Goal: Information Seeking & Learning: Learn about a topic

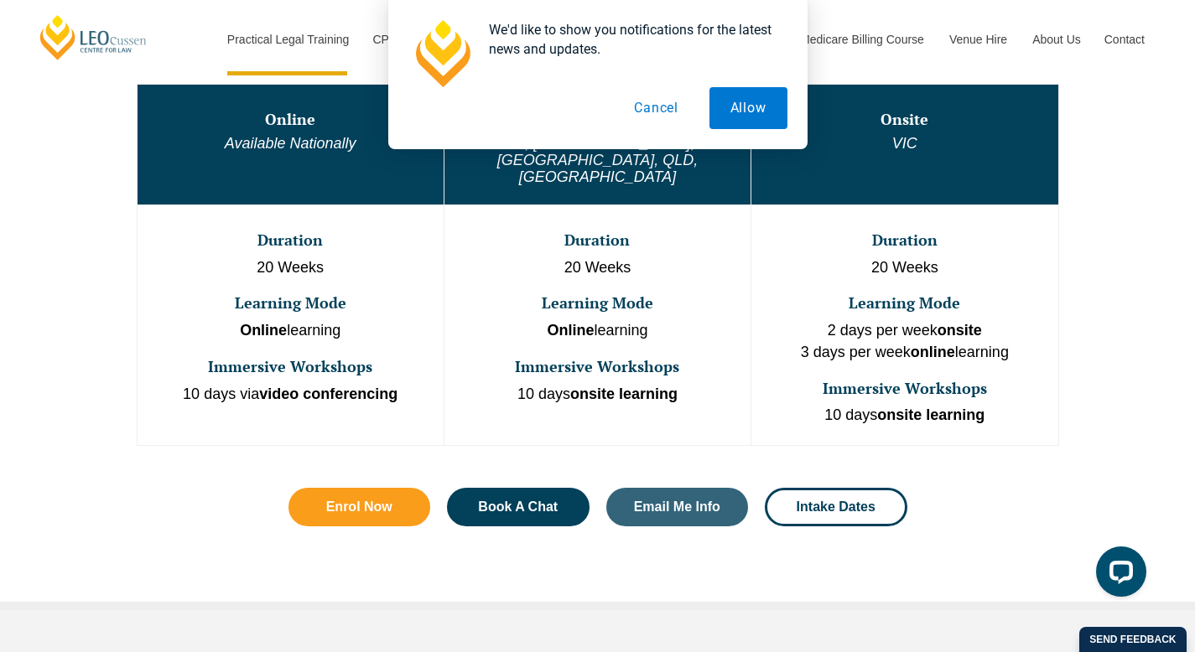
click at [668, 107] on button "Cancel" at bounding box center [656, 108] width 86 height 42
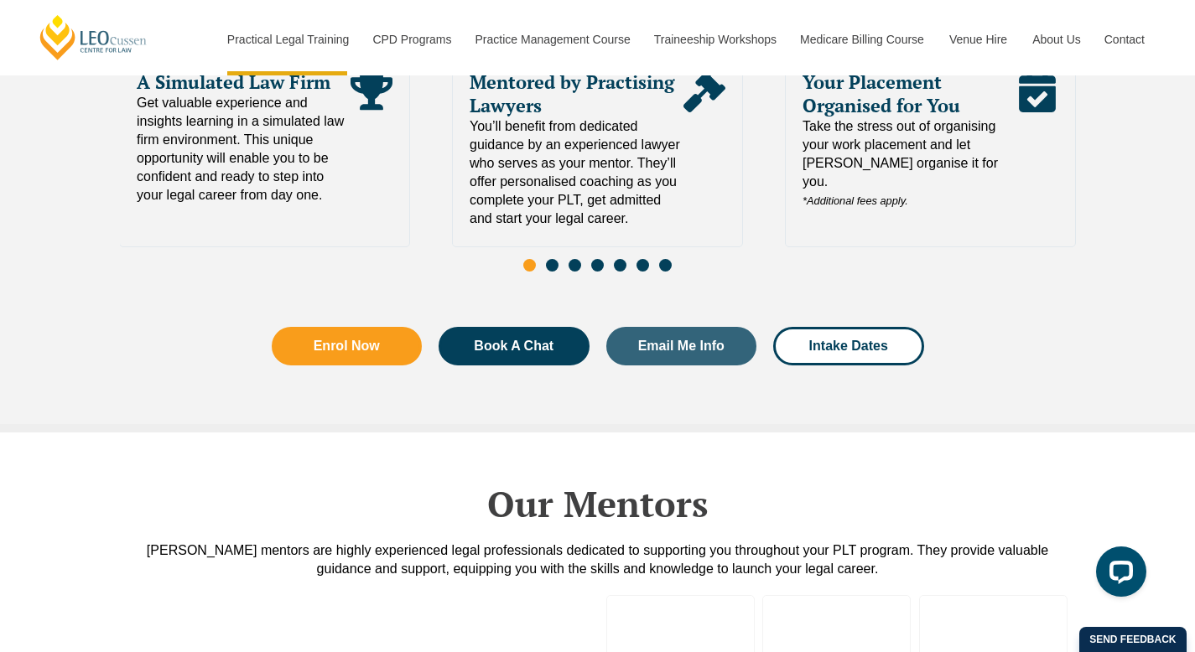
scroll to position [4094, 0]
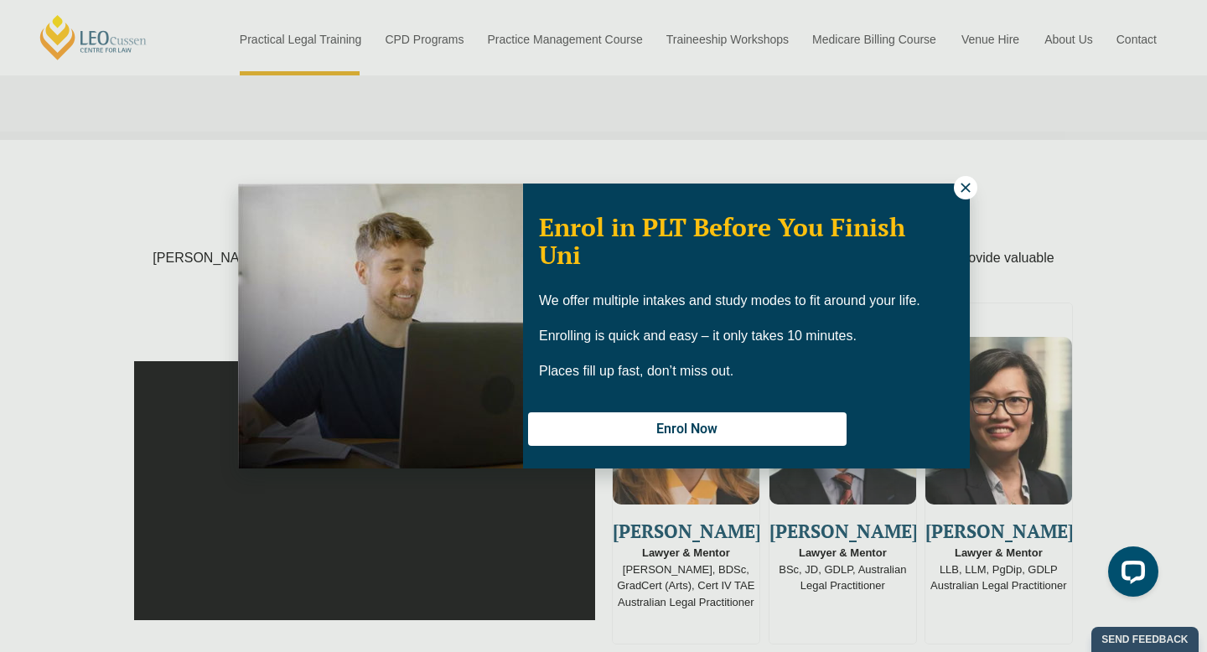
click at [963, 187] on icon at bounding box center [965, 187] width 15 height 15
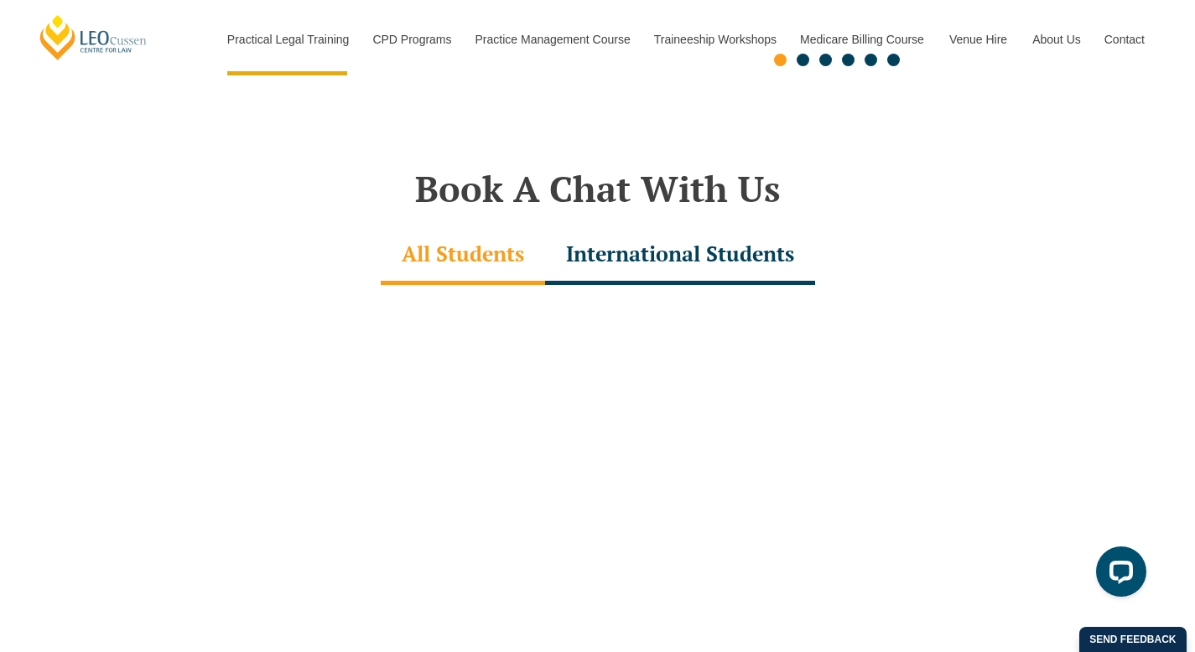
scroll to position [4699, 0]
click at [656, 225] on div "International Students" at bounding box center [680, 254] width 270 height 59
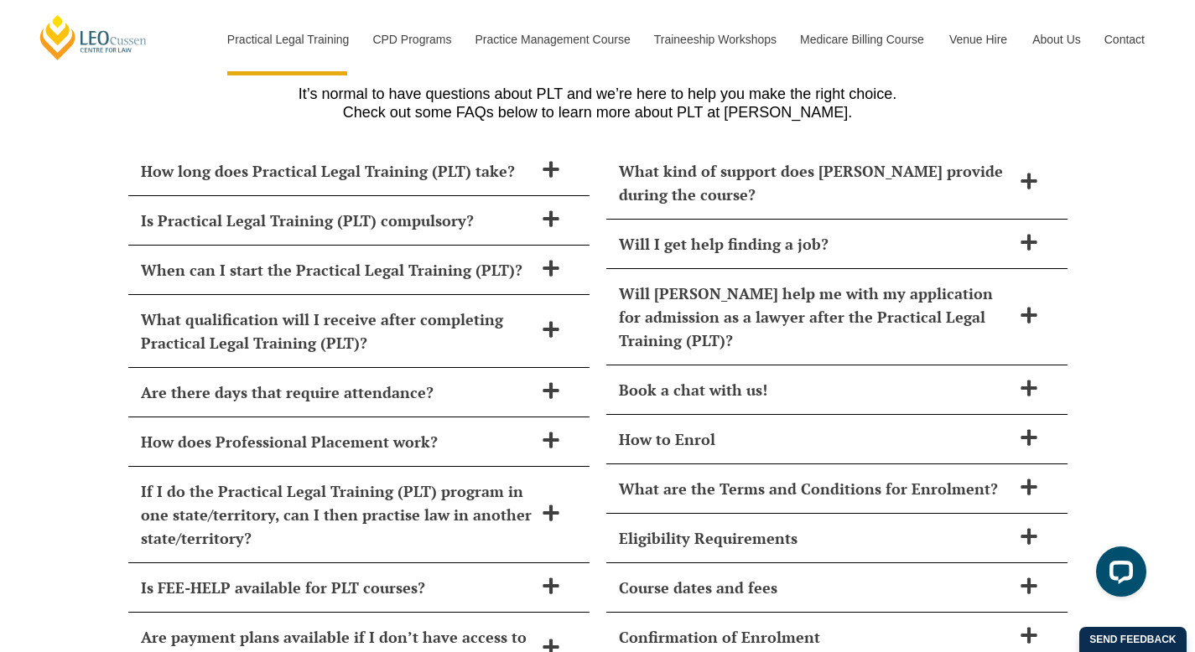
scroll to position [6860, 0]
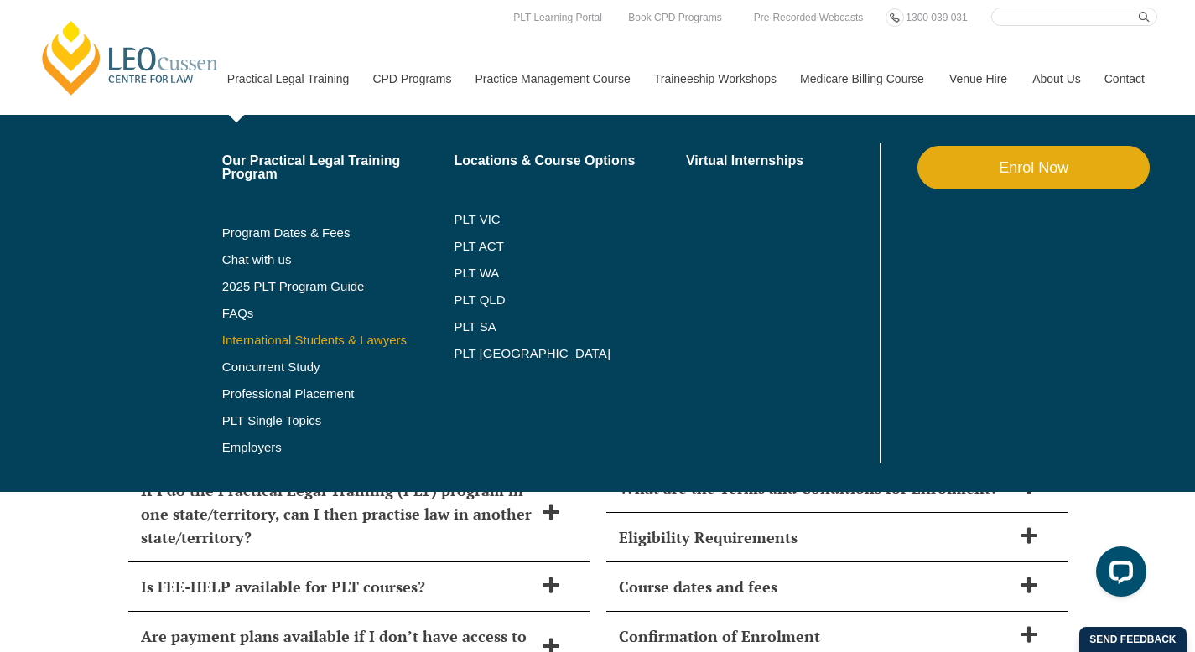
click at [262, 340] on link "International Students & Lawyers" at bounding box center [338, 340] width 232 height 13
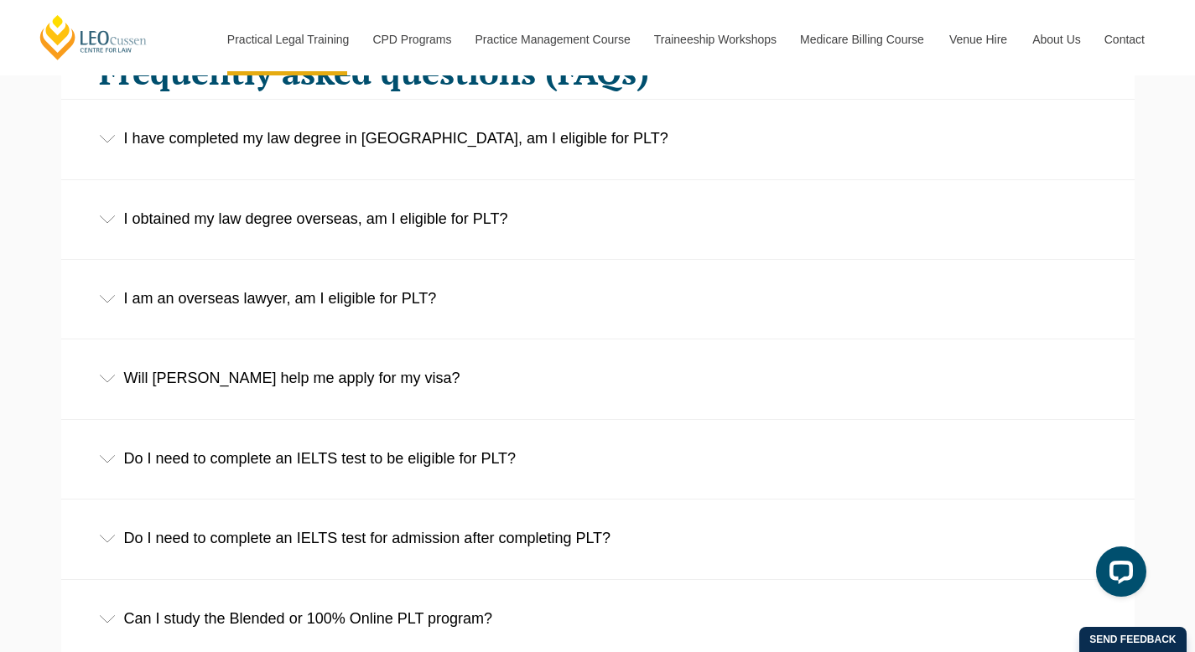
scroll to position [2649, 0]
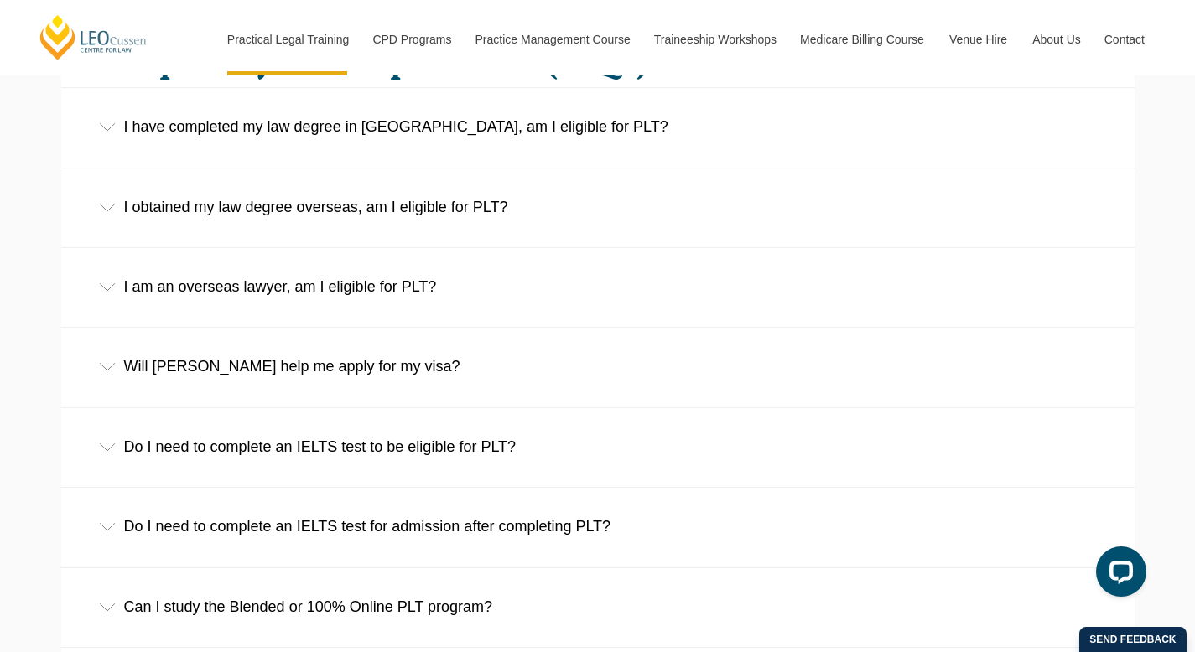
click at [453, 137] on div "I have completed my law degree in Australia, am I eligible for PLT?" at bounding box center [597, 127] width 1073 height 78
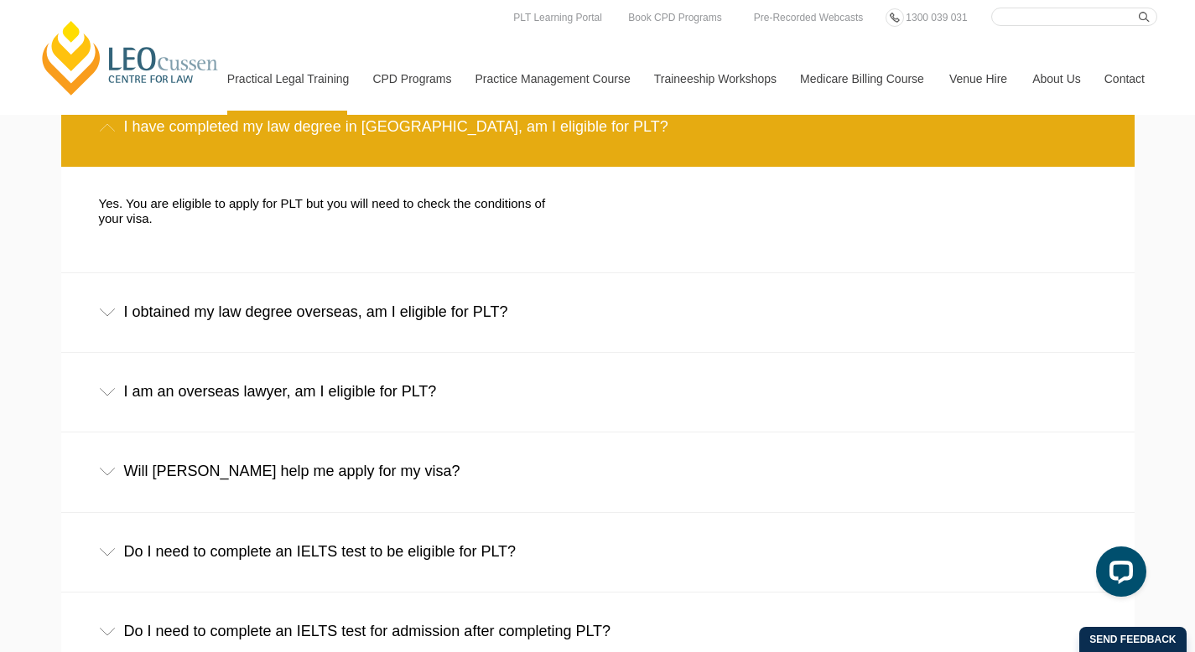
click at [527, 515] on div "Do I need to complete an IELTS test to be eligible for PLT?" at bounding box center [597, 552] width 1073 height 78
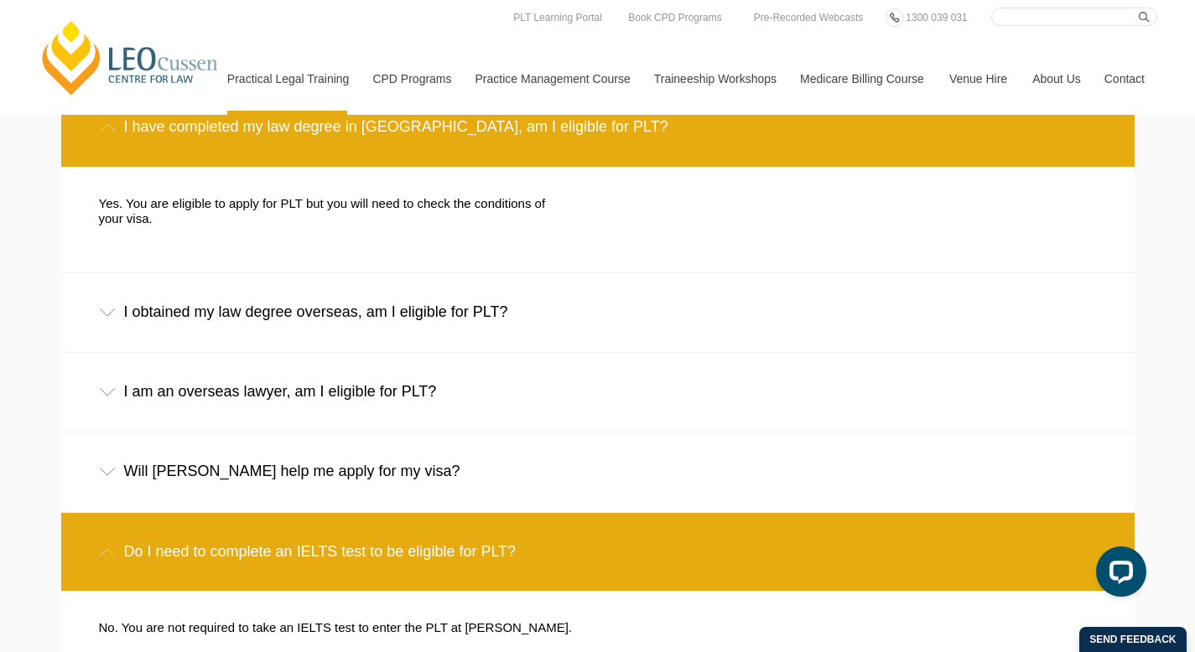
click at [527, 515] on div "Do I need to complete an IELTS test to be eligible for PLT?" at bounding box center [597, 552] width 1073 height 78
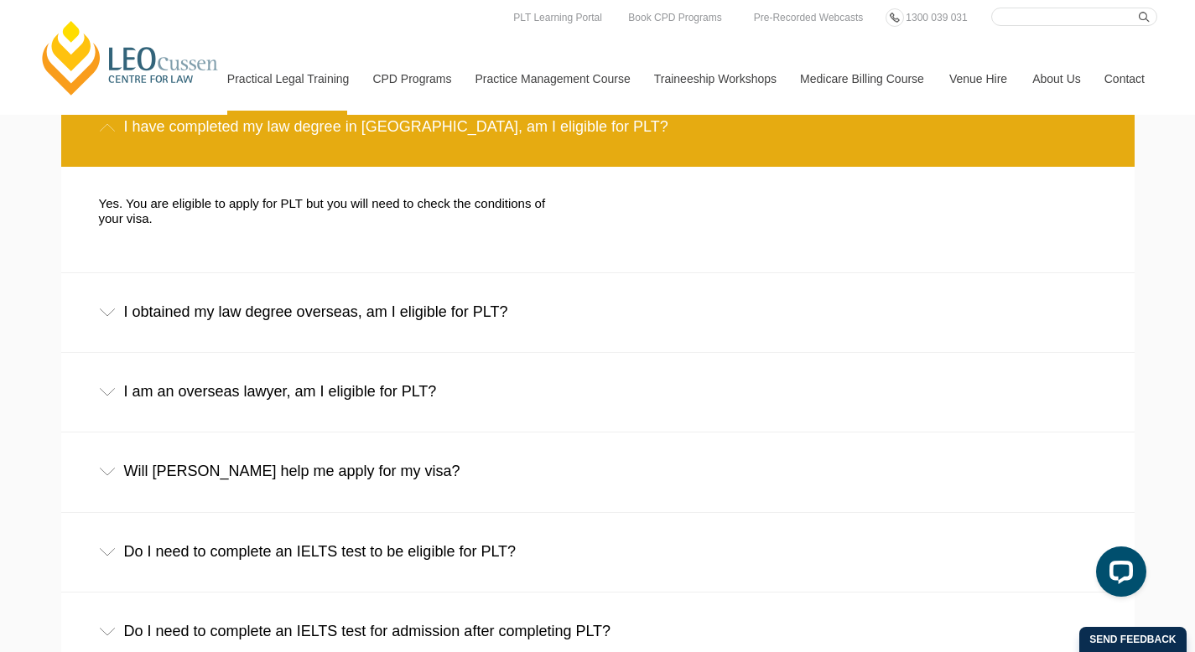
click at [523, 451] on div "Will Leo Cussen help me apply for my visa?" at bounding box center [597, 472] width 1073 height 78
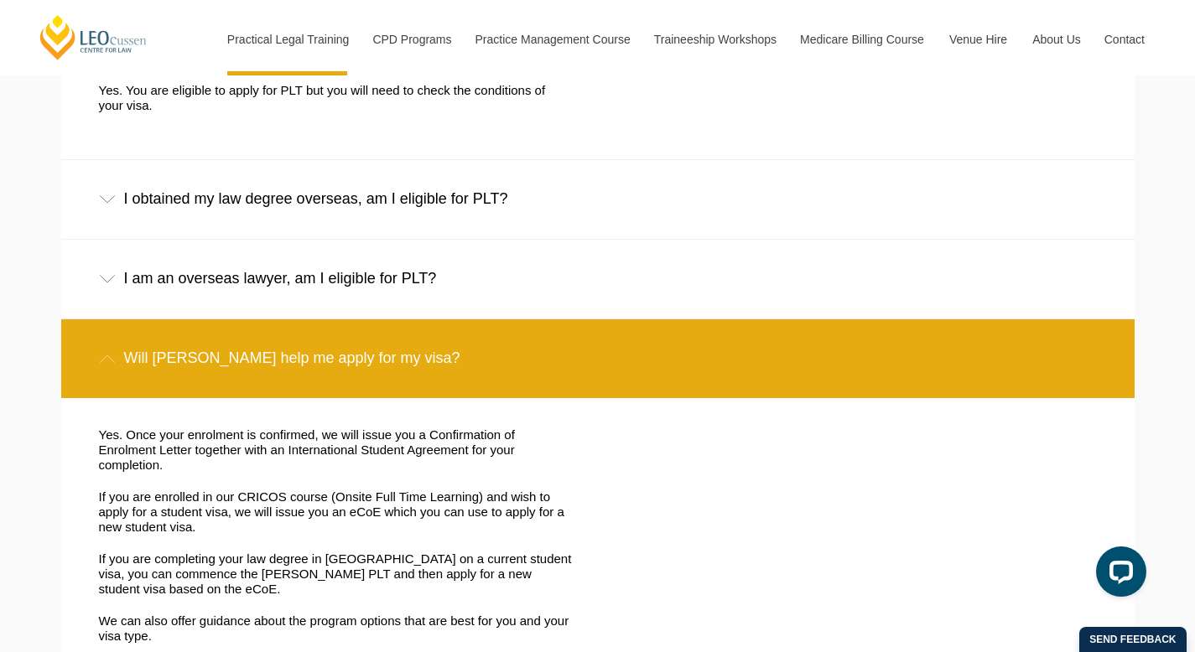
scroll to position [2764, 0]
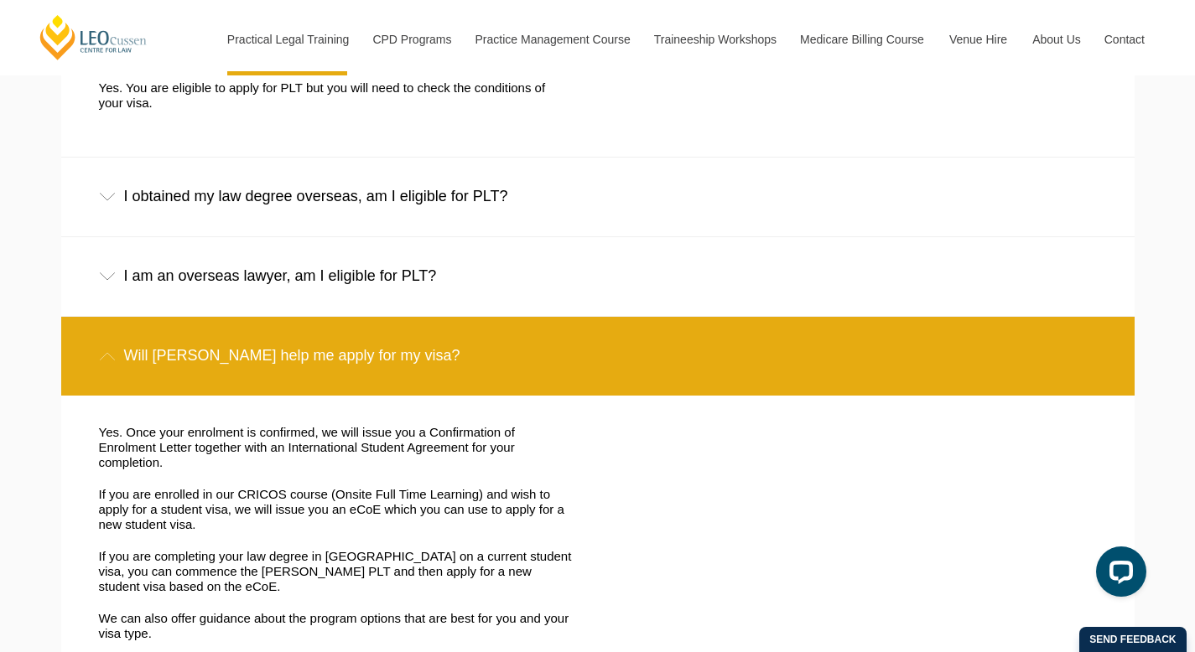
click at [530, 333] on div "Will Leo Cussen help me apply for my visa?" at bounding box center [597, 356] width 1073 height 78
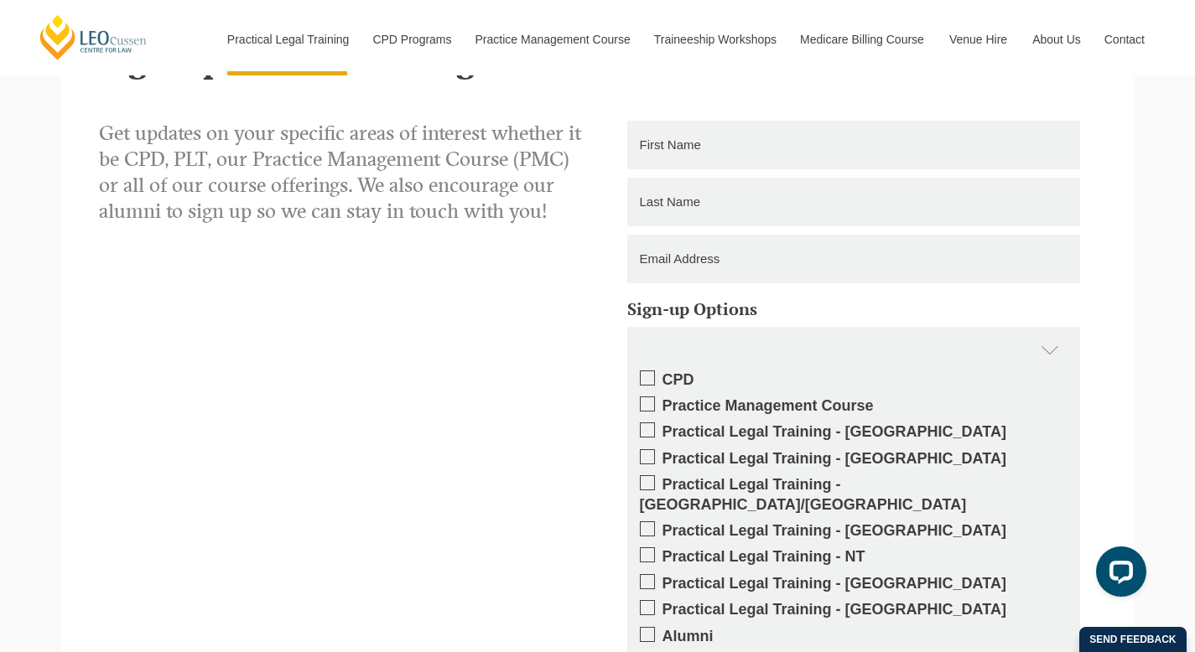
scroll to position [3942, 0]
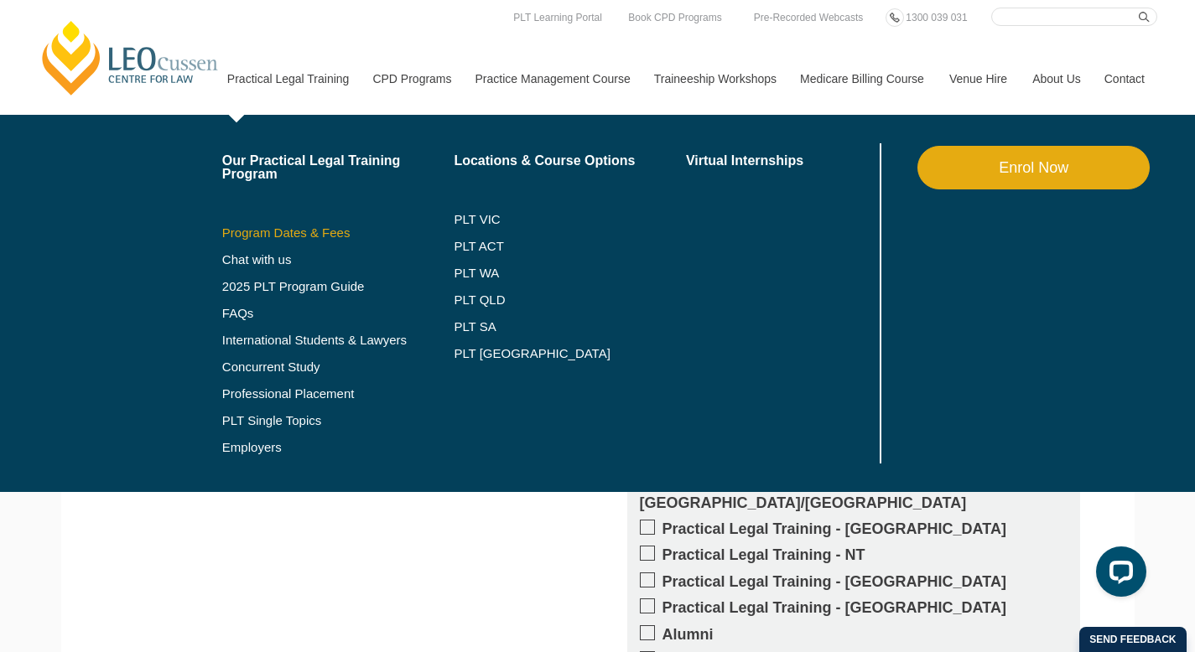
click at [283, 235] on link "Program Dates & Fees" at bounding box center [338, 232] width 232 height 13
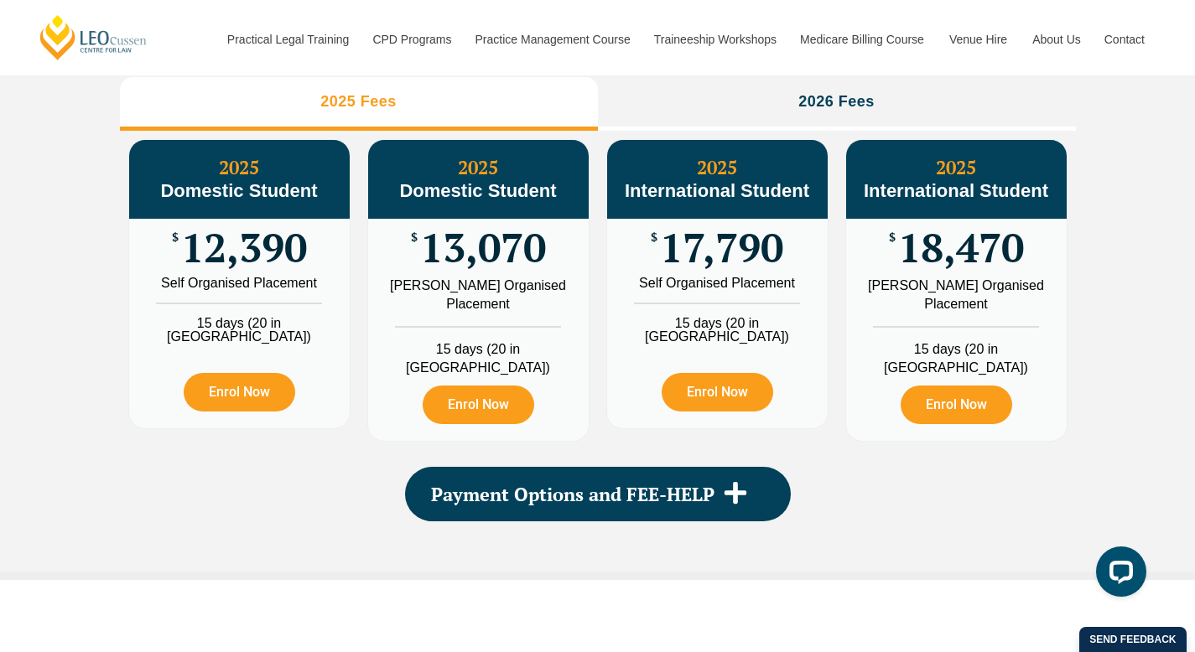
scroll to position [1991, 0]
